Goal: Go to known website: Access a specific website the user already knows

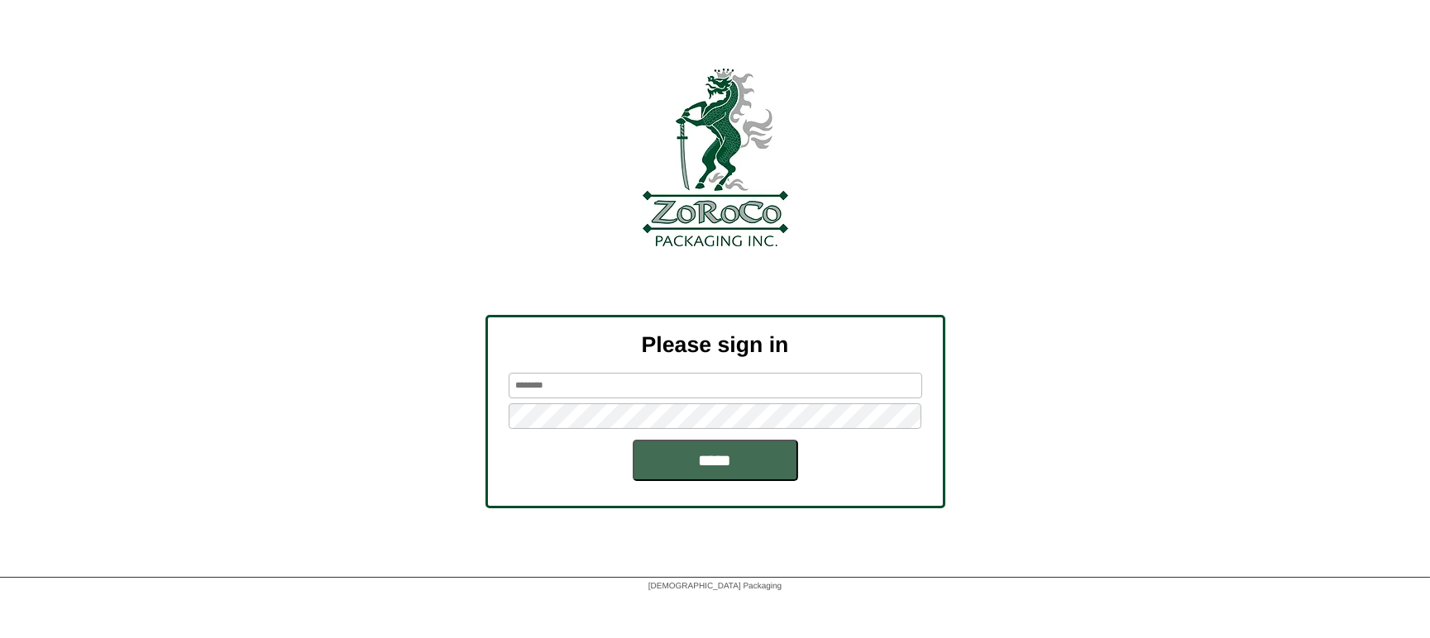
type input "*********"
click at [718, 461] on input "*****" at bounding box center [714, 460] width 165 height 41
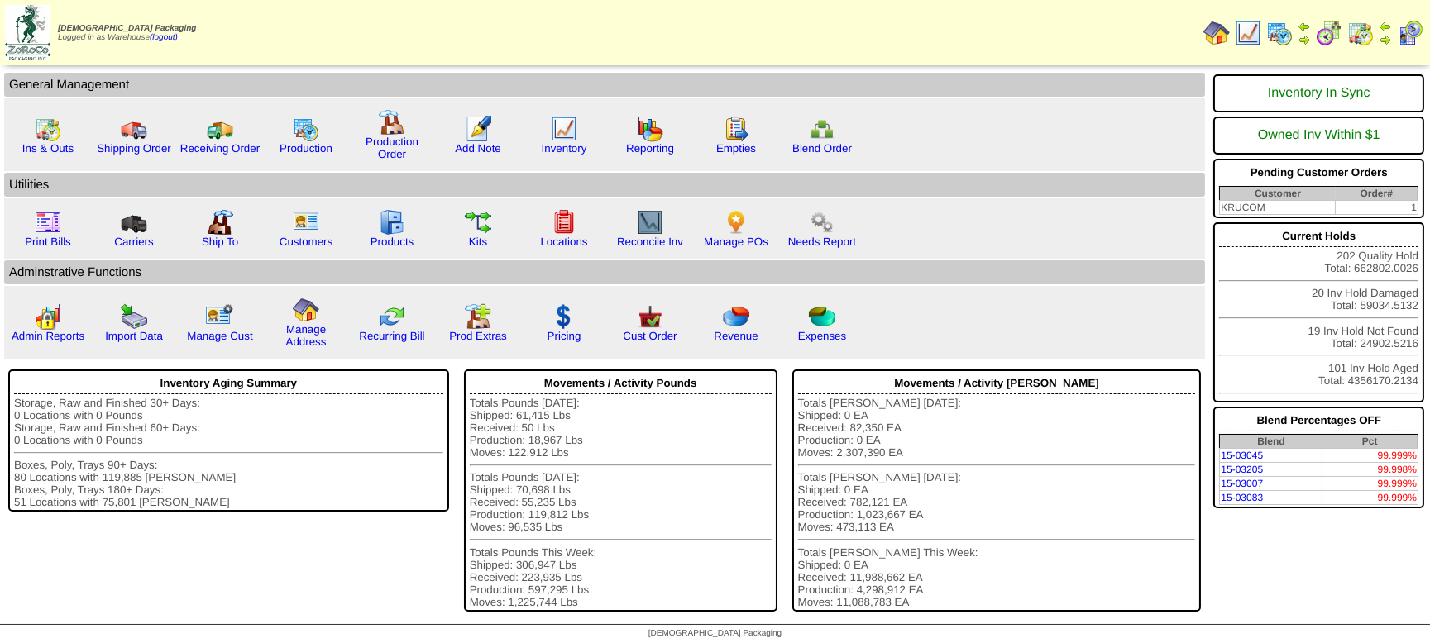
click at [1276, 36] on img at bounding box center [1279, 33] width 26 height 26
